Goal: Task Accomplishment & Management: Complete application form

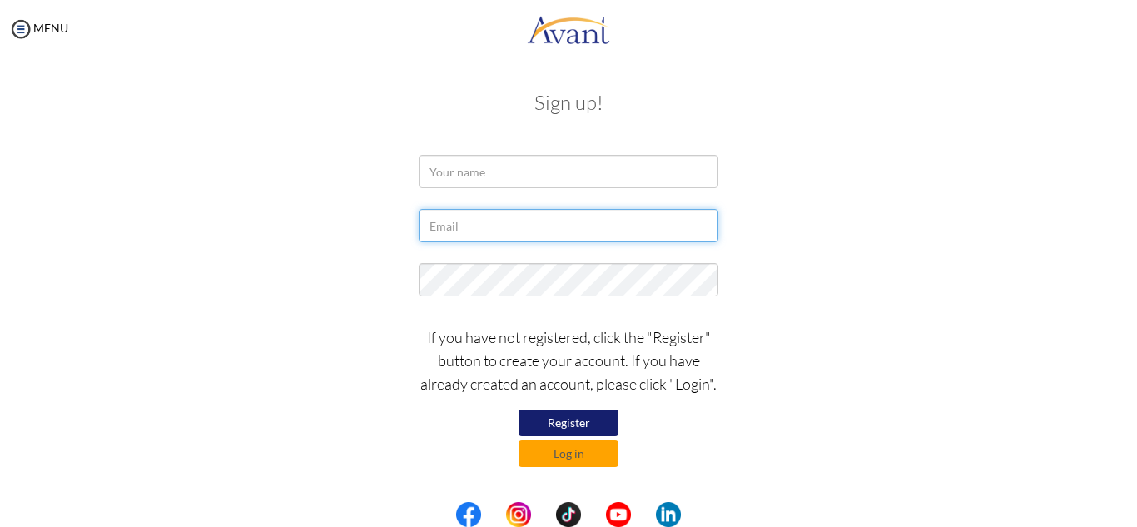
type input "[EMAIL_ADDRESS][DOMAIN_NAME]"
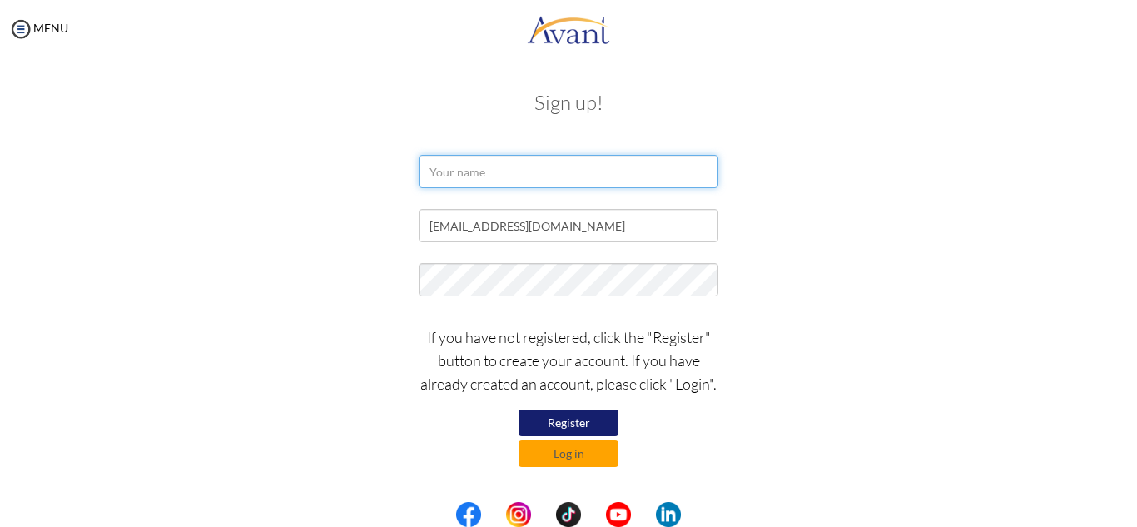
click at [458, 166] on input "text" at bounding box center [569, 171] width 300 height 33
type input "[PERSON_NAME]"
click at [867, 243] on div "[EMAIL_ADDRESS][DOMAIN_NAME]" at bounding box center [569, 230] width 974 height 42
click at [555, 424] on button "Register" at bounding box center [568, 422] width 100 height 27
click at [564, 456] on button "Log in" at bounding box center [568, 453] width 100 height 27
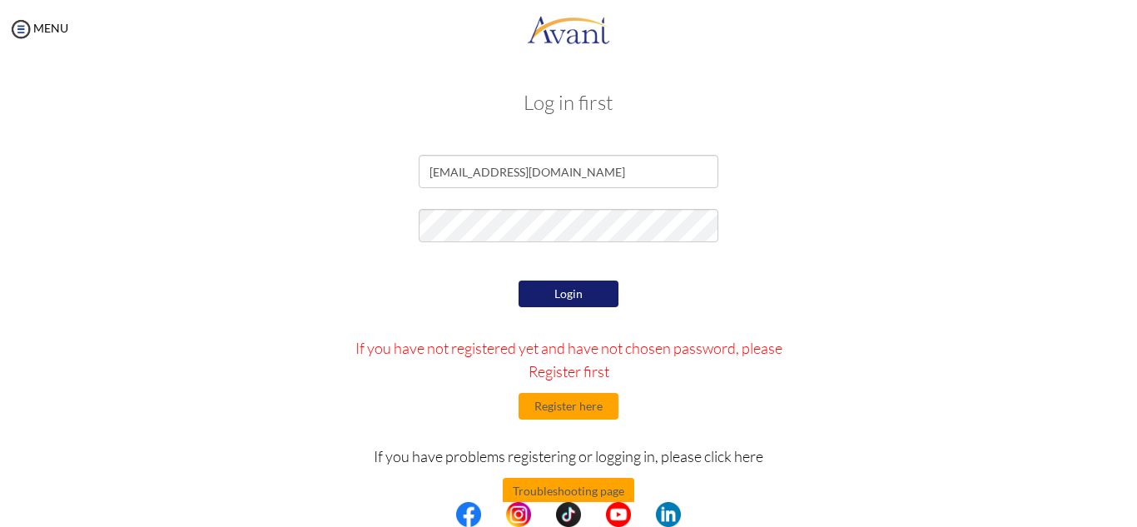
click at [571, 292] on button "Login" at bounding box center [568, 293] width 100 height 27
click at [572, 291] on button "Login" at bounding box center [568, 293] width 100 height 27
click at [569, 411] on button "Register here" at bounding box center [568, 406] width 100 height 27
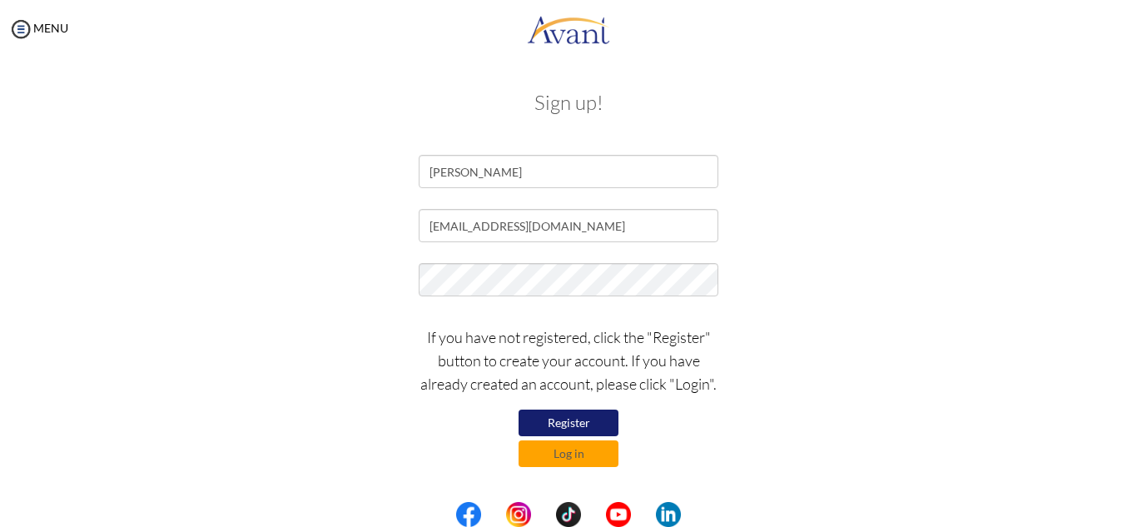
click at [1010, 229] on div "[EMAIL_ADDRESS][DOMAIN_NAME]" at bounding box center [569, 230] width 974 height 42
click at [552, 421] on button "Register" at bounding box center [568, 422] width 100 height 27
click at [566, 424] on button "Register" at bounding box center [568, 422] width 100 height 27
